Goal: Information Seeking & Learning: Learn about a topic

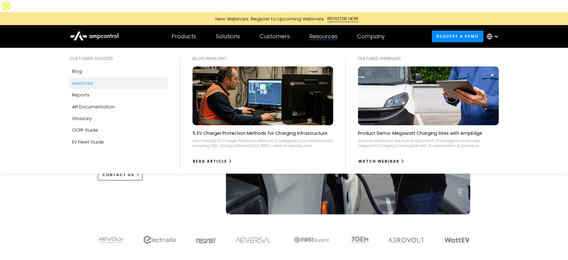
click at [85, 80] on div "Webinars" at bounding box center [82, 83] width 21 height 7
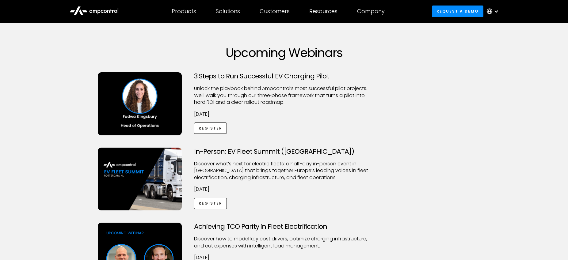
scroll to position [29, 0]
